Goal: Information Seeking & Learning: Understand process/instructions

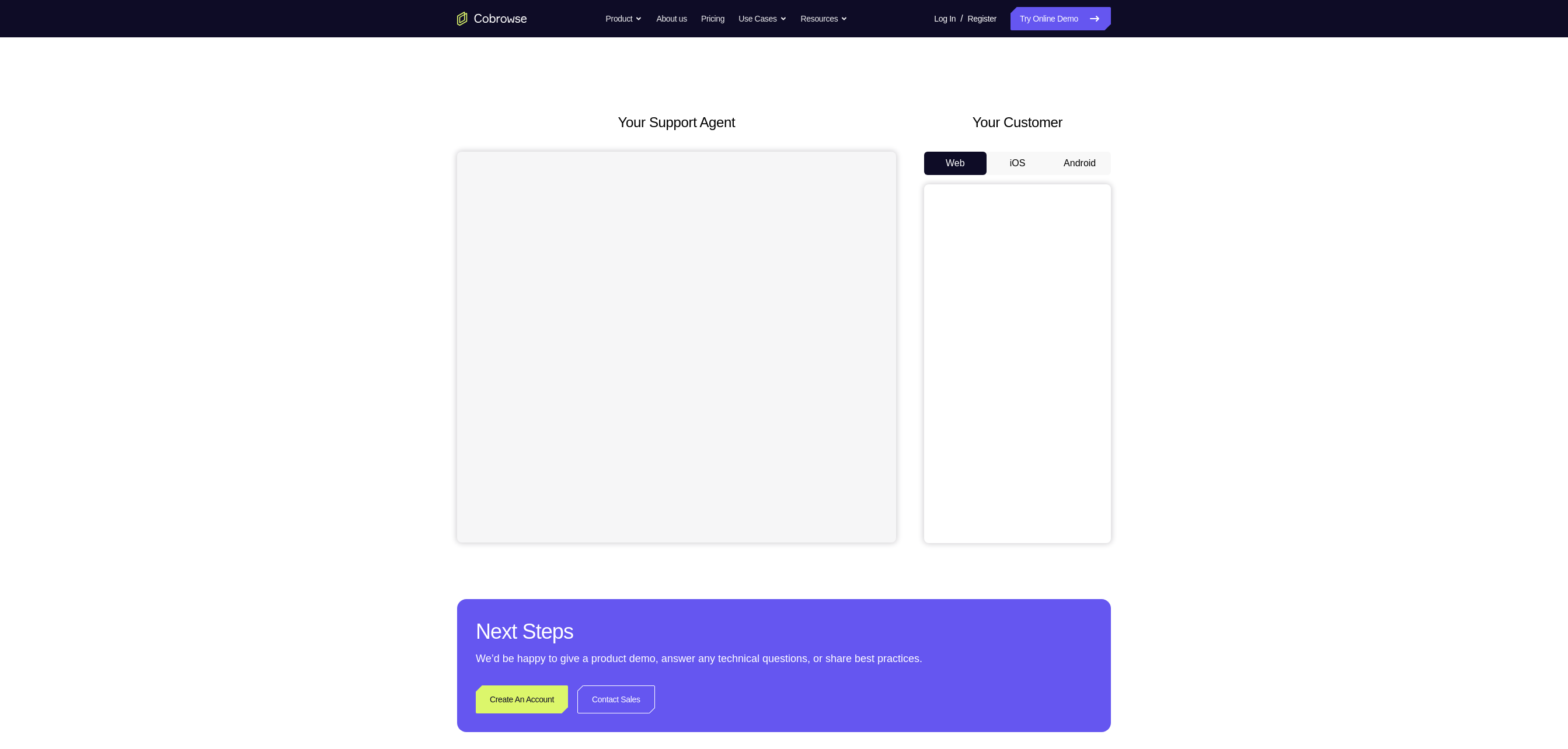
click at [1084, 182] on div "Web iOS Android" at bounding box center [1018, 347] width 187 height 392
click at [1088, 170] on button "Android" at bounding box center [1080, 163] width 62 height 23
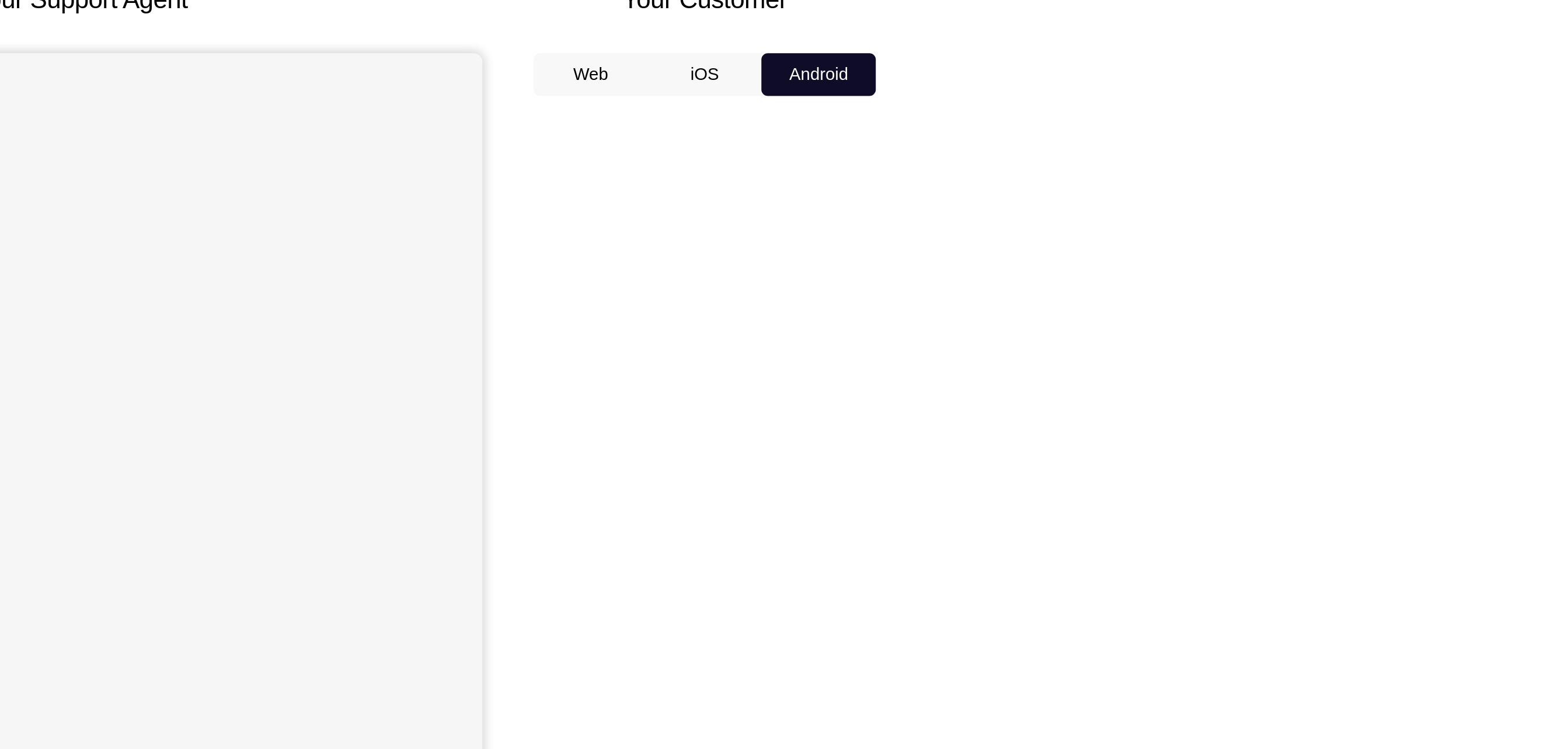
drag, startPoint x: 1139, startPoint y: 294, endPoint x: 1195, endPoint y: 211, distance: 100.1
click at [1195, 211] on div "Your Support Agent Your Customer Web iOS Android Next Steps We’d be happy to gi…" at bounding box center [784, 423] width 1568 height 770
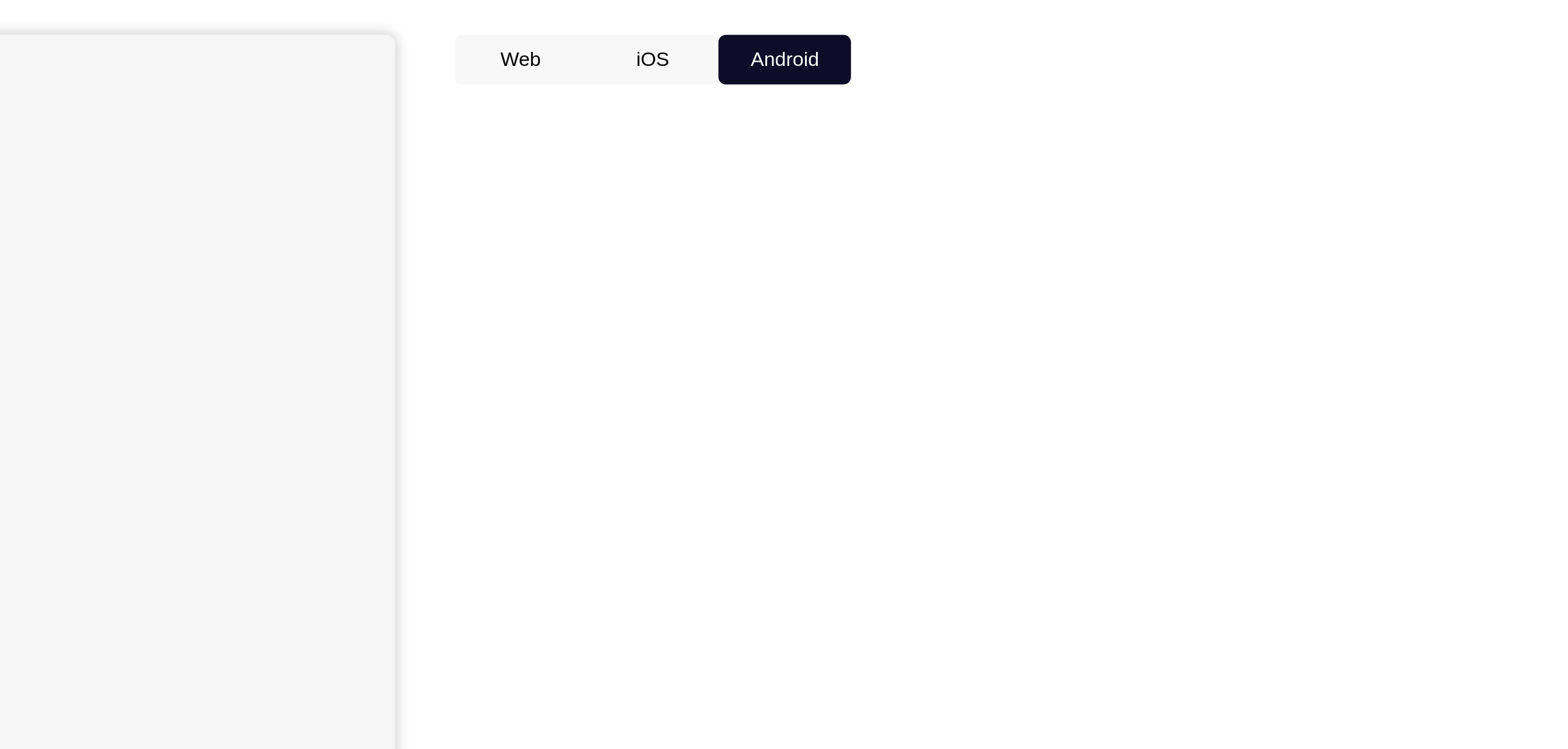
click at [1210, 268] on div "Your Support Agent Your Customer Web iOS Android Next Steps We’d be happy to gi…" at bounding box center [784, 423] width 1568 height 770
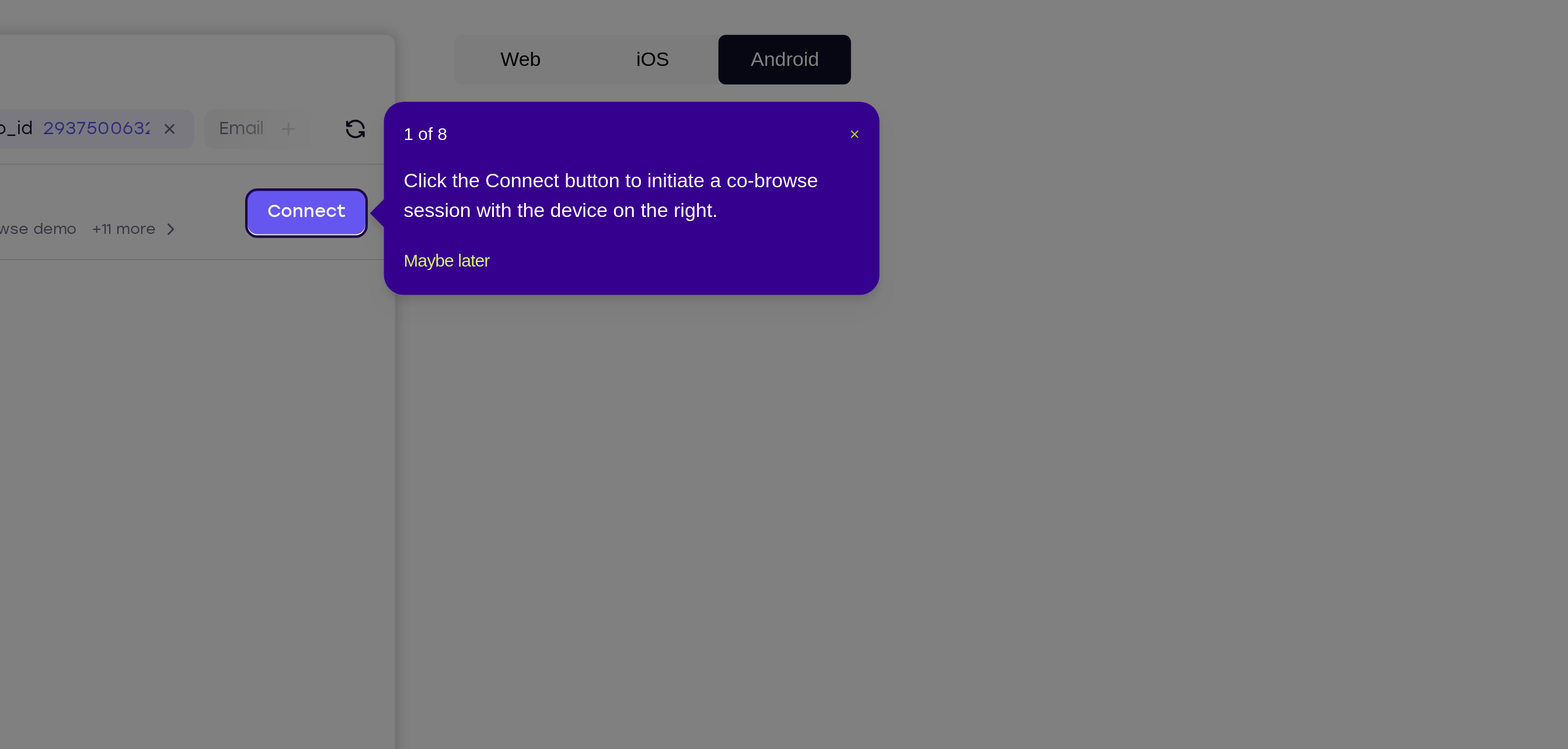
click at [1113, 199] on span "×" at bounding box center [1113, 198] width 4 height 9
